Goal: Task Accomplishment & Management: Manage account settings

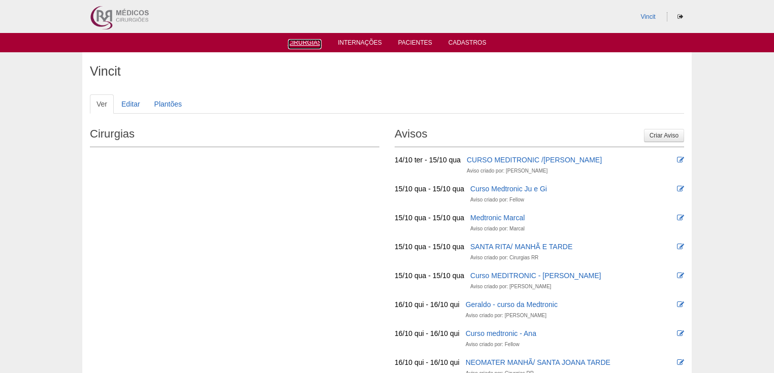
click at [307, 43] on link "Cirurgias" at bounding box center [305, 44] width 34 height 10
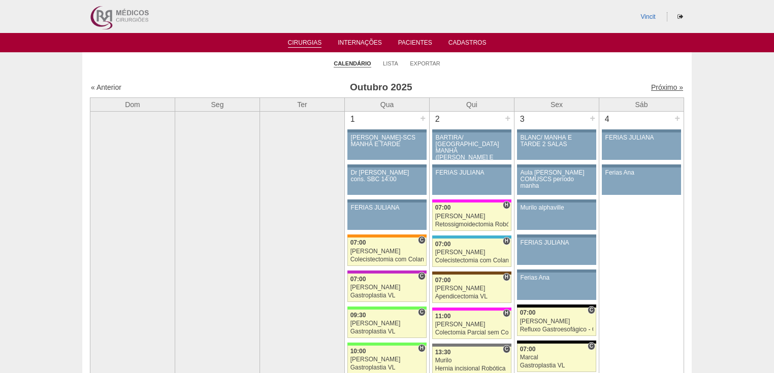
click at [663, 86] on link "Próximo »" at bounding box center [667, 87] width 32 height 8
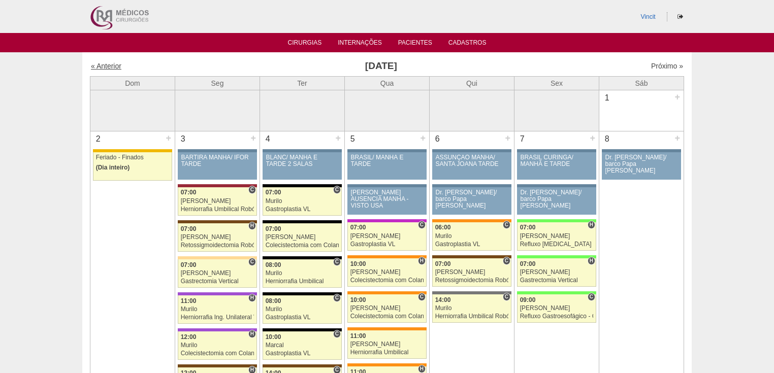
click at [103, 65] on link "« Anterior" at bounding box center [106, 66] width 30 height 8
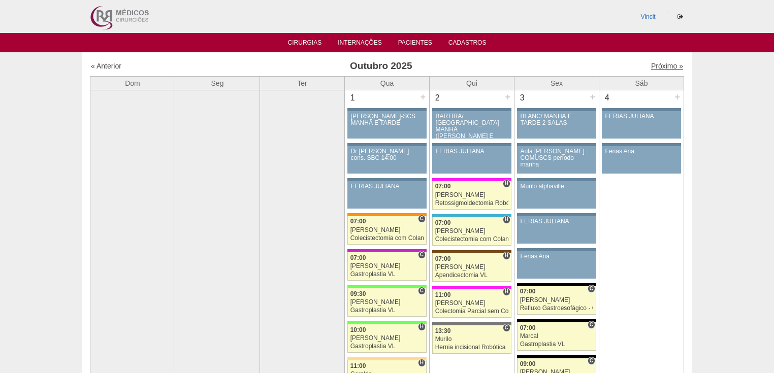
click at [667, 67] on link "Próximo »" at bounding box center [667, 66] width 32 height 8
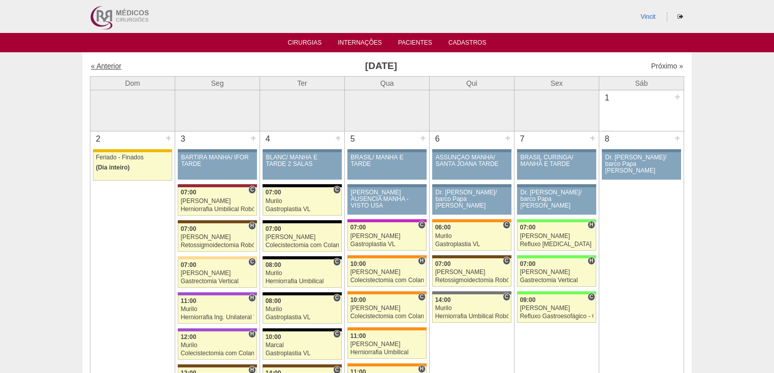
click at [107, 65] on link "« Anterior" at bounding box center [106, 66] width 30 height 8
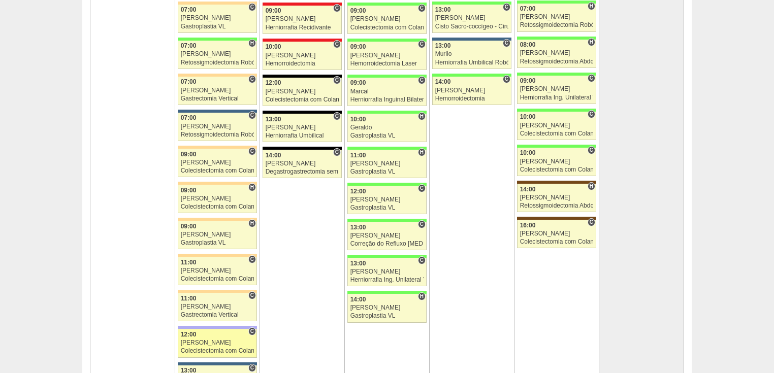
scroll to position [2397, 0]
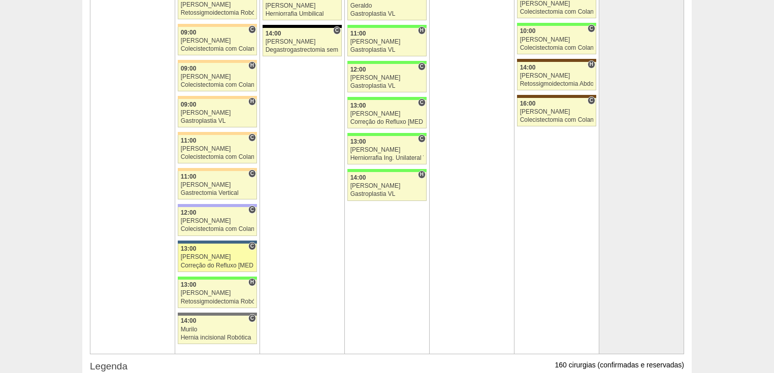
click at [211, 263] on div "Correção do Refluxo [MEDICAL_DATA] esofágico Robótico" at bounding box center [218, 266] width 74 height 7
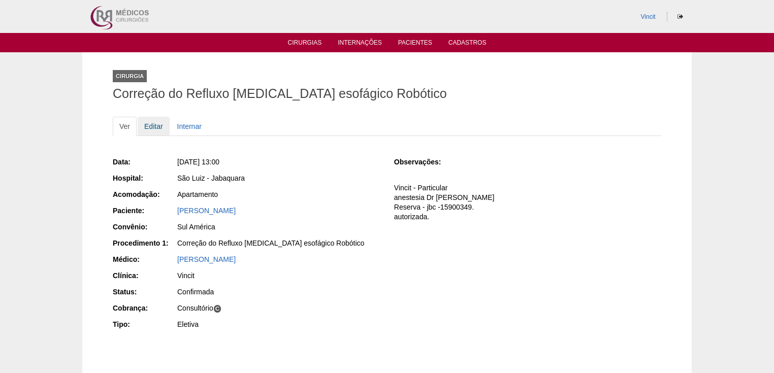
click at [146, 120] on link "Editar" at bounding box center [154, 126] width 32 height 19
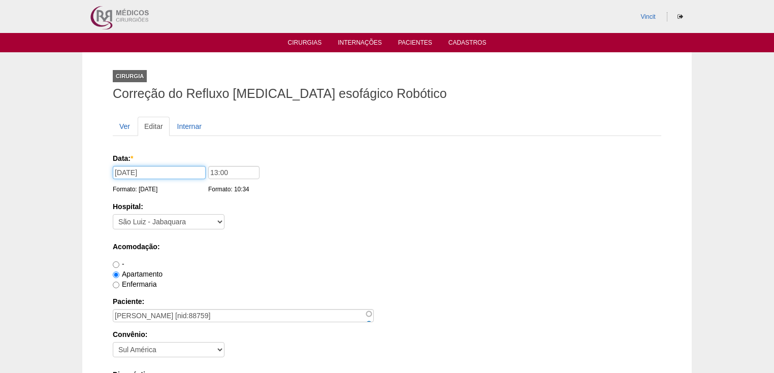
click at [158, 173] on input "27/10/2025" at bounding box center [159, 172] width 93 height 13
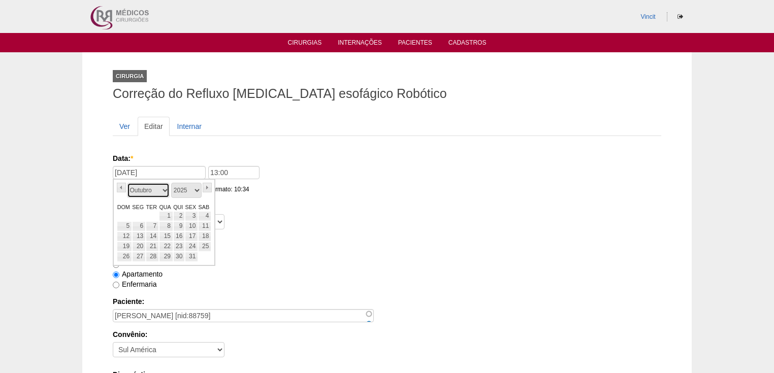
click at [163, 191] on select "Janeiro Fevereiro Março Abril Maio Junho Julho Agosto Setembro Outubro Novembro…" at bounding box center [148, 190] width 43 height 15
click at [180, 245] on link "20" at bounding box center [179, 247] width 12 height 10
type input "20/11/2025"
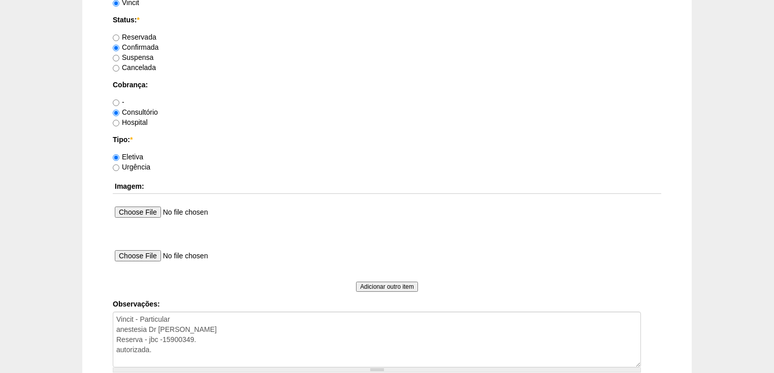
scroll to position [853, 0]
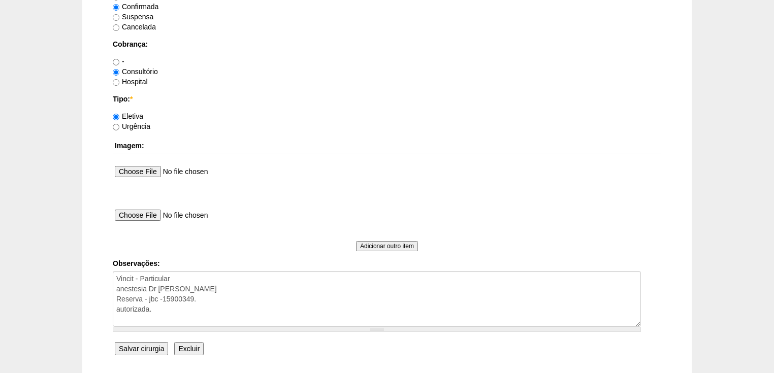
click at [148, 346] on input "Salvar cirurgia" at bounding box center [141, 348] width 53 height 13
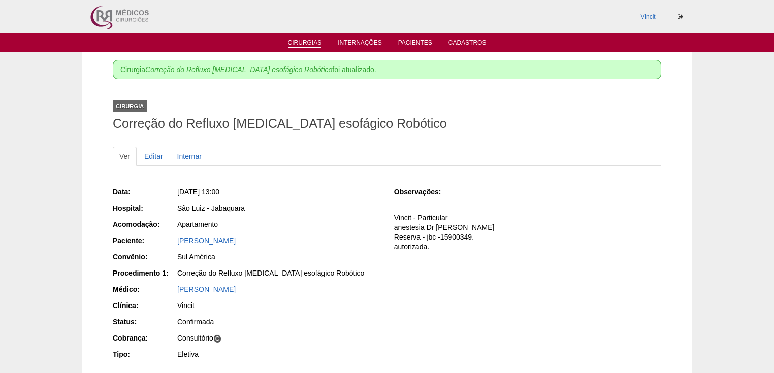
click at [303, 42] on link "Cirurgias" at bounding box center [305, 43] width 34 height 9
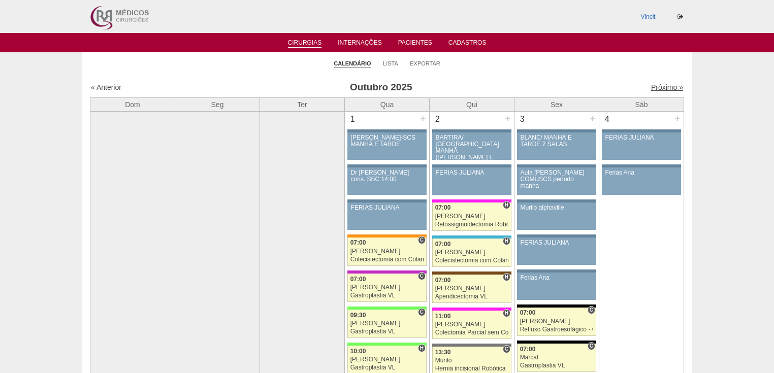
click at [664, 89] on link "Próximo »" at bounding box center [667, 87] width 32 height 8
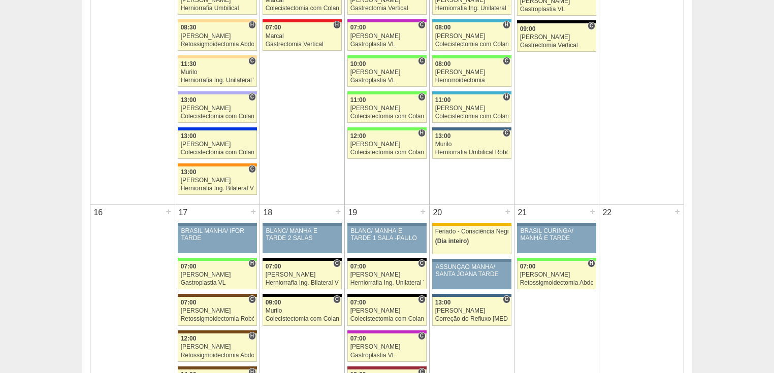
scroll to position [772, 0]
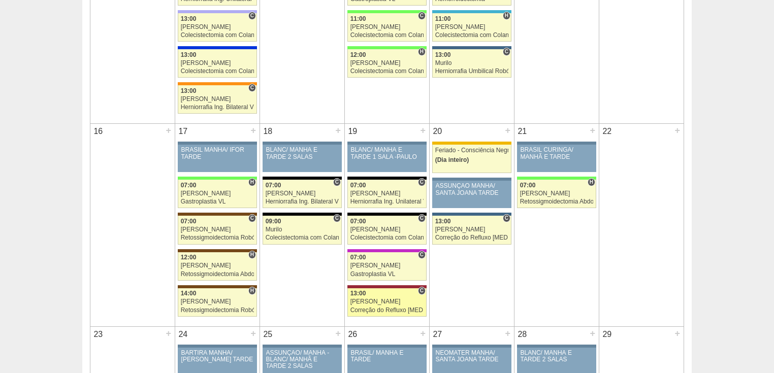
click at [383, 307] on div "Correção do Refluxo [MEDICAL_DATA] esofágico Robótico" at bounding box center [387, 310] width 74 height 7
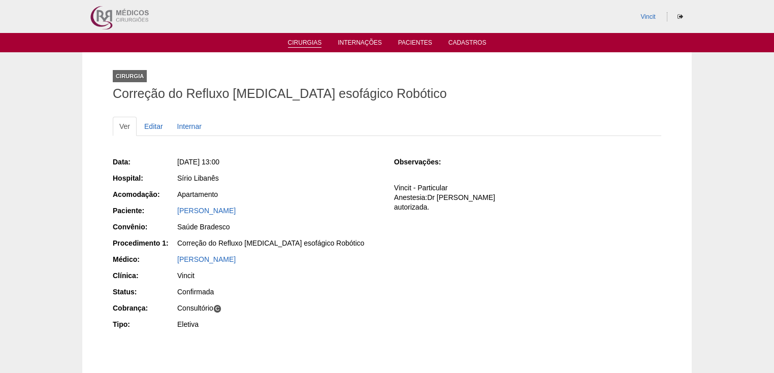
click at [308, 41] on link "Cirurgias" at bounding box center [305, 43] width 34 height 9
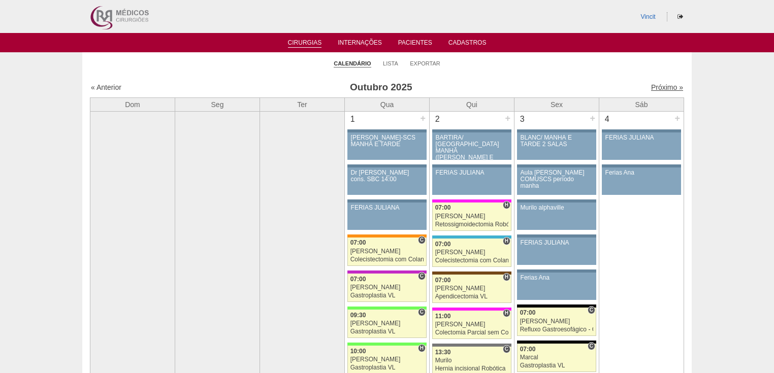
click at [659, 88] on link "Próximo »" at bounding box center [667, 87] width 32 height 8
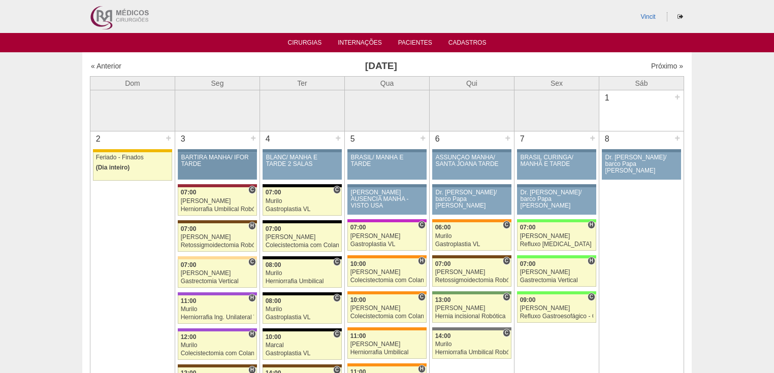
scroll to position [122, 0]
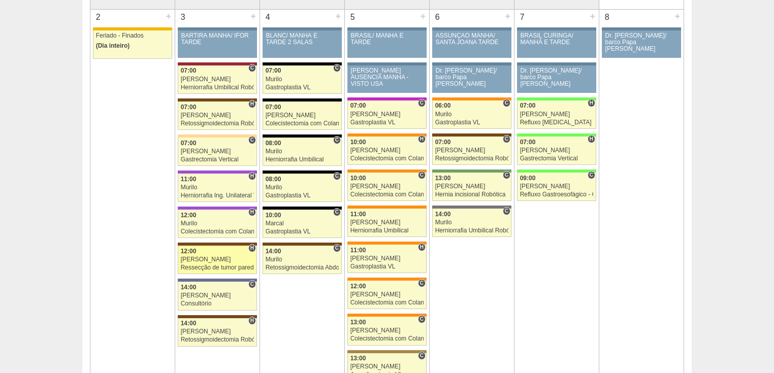
click at [199, 267] on div "Ressecção de tumor parede abdominal pélvica" at bounding box center [218, 268] width 74 height 7
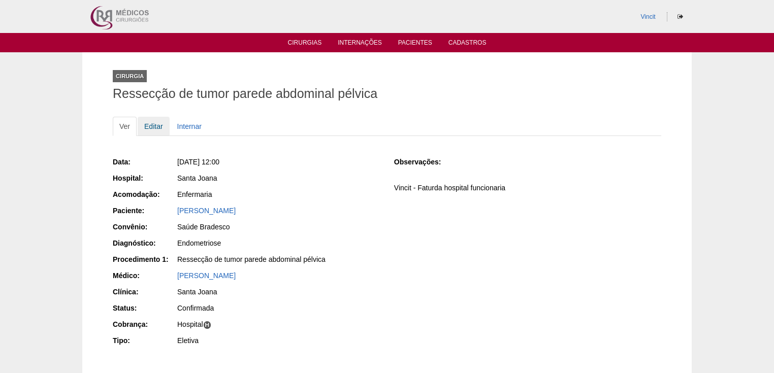
click at [152, 125] on link "Editar" at bounding box center [154, 126] width 32 height 19
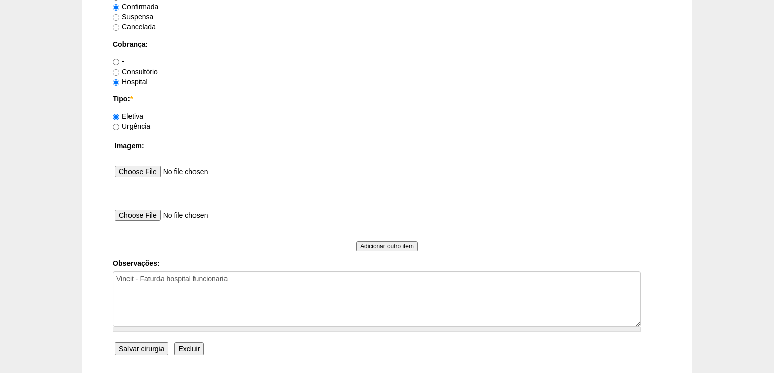
scroll to position [894, 0]
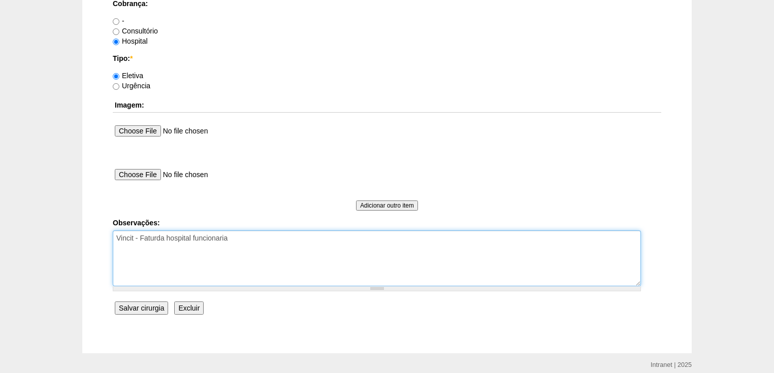
click at [231, 239] on textarea "Vincit - Faturda hospital funcionaria" at bounding box center [377, 259] width 528 height 56
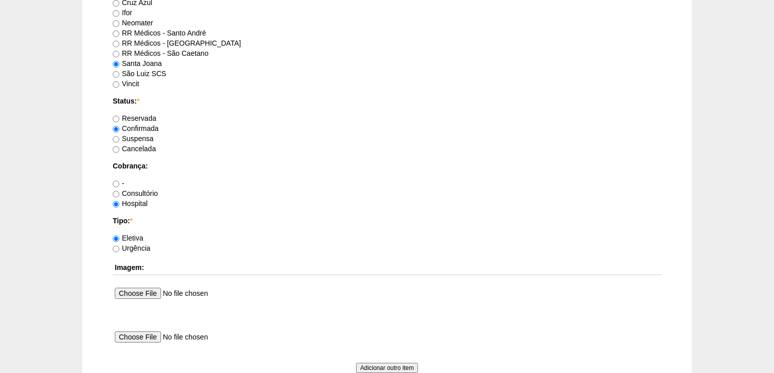
scroll to position [933, 0]
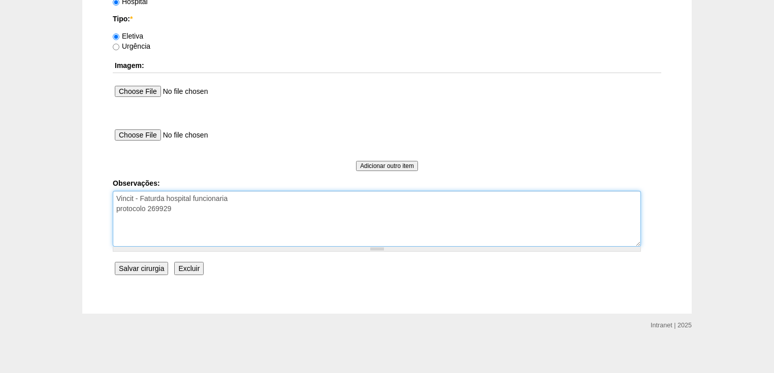
type textarea "Vincit - Faturda hospital funcionaria protocolo 269929"
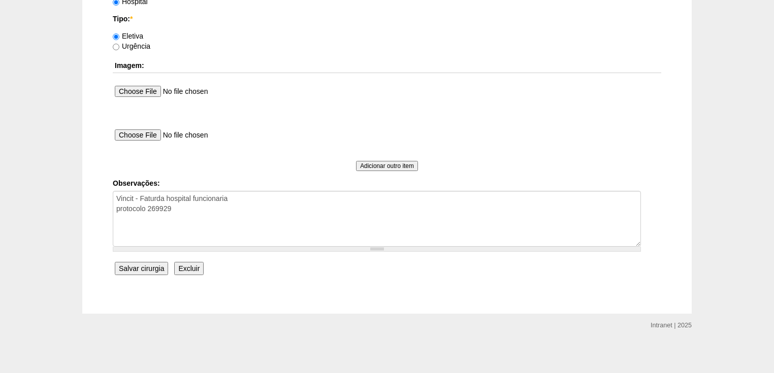
click at [146, 268] on input "Salvar cirurgia" at bounding box center [141, 268] width 53 height 13
